Goal: Information Seeking & Learning: Learn about a topic

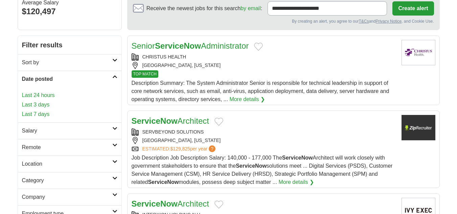
click at [46, 95] on link "Last 24 hours" at bounding box center [69, 95] width 95 height 8
click at [45, 95] on link "Last 24 hours" at bounding box center [69, 95] width 95 height 8
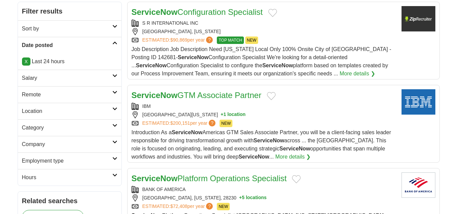
click at [47, 96] on h2 "Remote" at bounding box center [67, 95] width 90 height 8
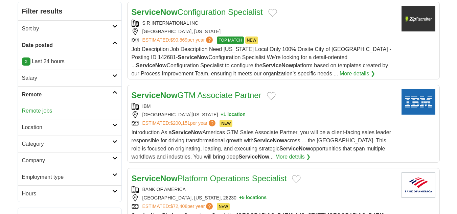
click at [46, 110] on link "Remote jobs" at bounding box center [37, 111] width 30 height 6
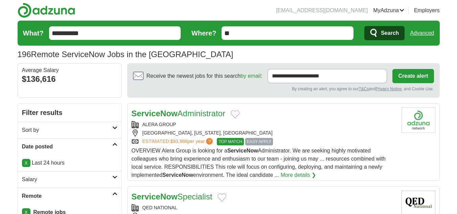
click at [200, 115] on link "ServiceNow Administrator" at bounding box center [179, 113] width 94 height 9
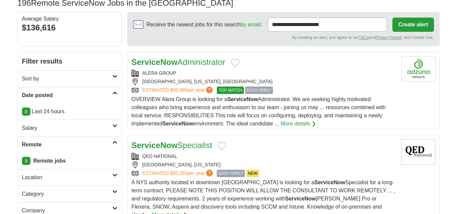
scroll to position [68, 0]
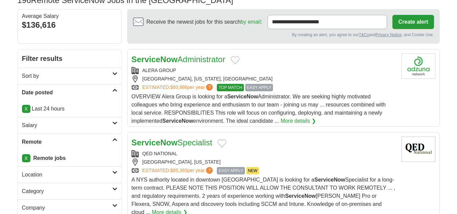
click at [197, 137] on div "ServiceNow Specialist QED NATIONAL [GEOGRAPHIC_DATA], [US_STATE] ESTIMATED: $85…" at bounding box center [264, 177] width 264 height 80
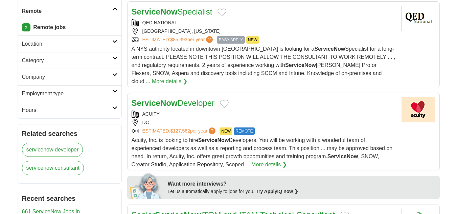
scroll to position [237, 0]
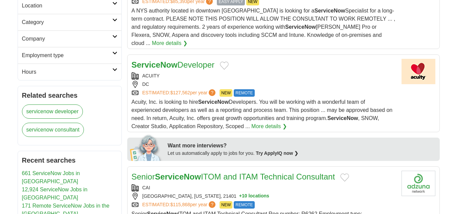
click at [198, 72] on div "ACUITY" at bounding box center [264, 75] width 264 height 7
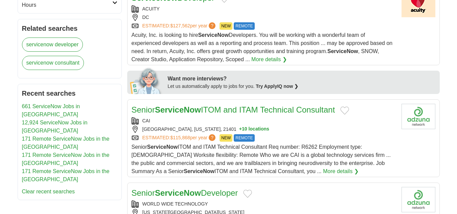
scroll to position [304, 0]
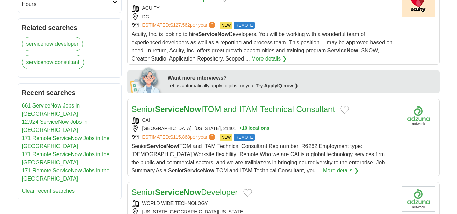
click at [179, 105] on strong "ServiceNow" at bounding box center [178, 109] width 46 height 9
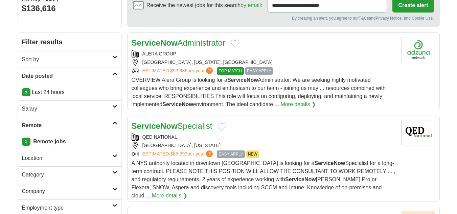
scroll to position [0, 0]
